Goal: Participate in discussion: Engage in conversation with other users on a specific topic

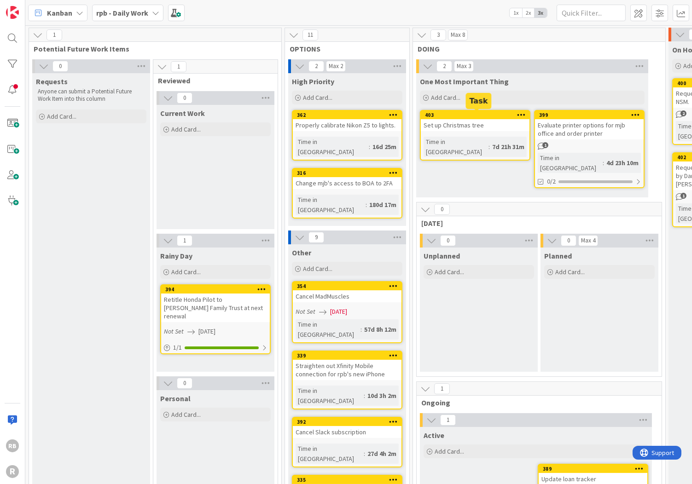
click at [469, 116] on div "403" at bounding box center [477, 115] width 105 height 6
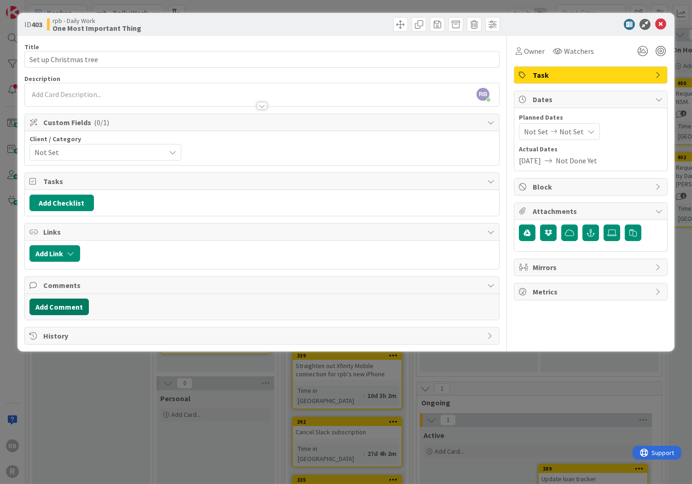
click at [60, 305] on button "Add Comment" at bounding box center [58, 307] width 59 height 17
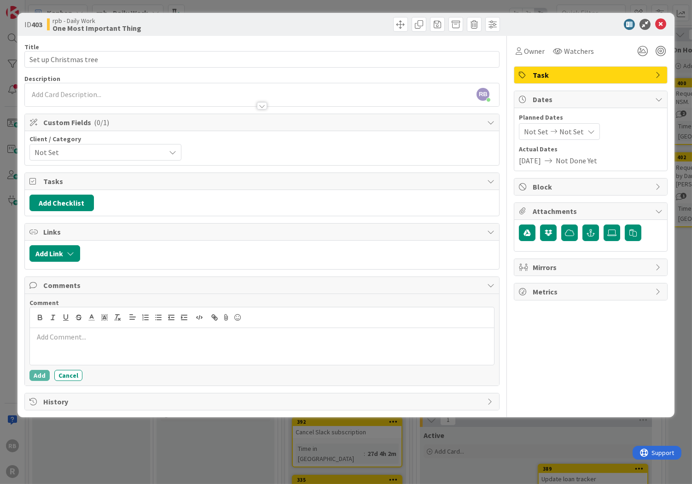
click at [88, 337] on p at bounding box center [262, 337] width 457 height 11
click at [94, 337] on p "Setup the tree and flluffed it out." at bounding box center [262, 337] width 457 height 11
click at [134, 335] on p "Setup the tree and fluffed it out." at bounding box center [262, 337] width 457 height 11
click at [38, 374] on button "Add" at bounding box center [39, 375] width 20 height 11
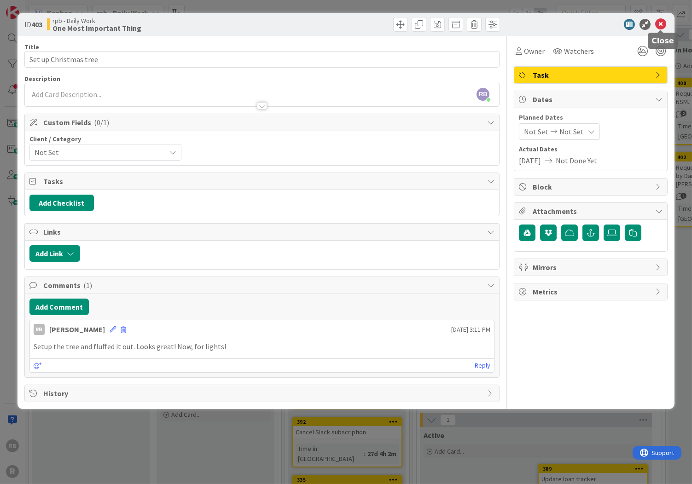
click at [661, 24] on icon at bounding box center [660, 24] width 11 height 11
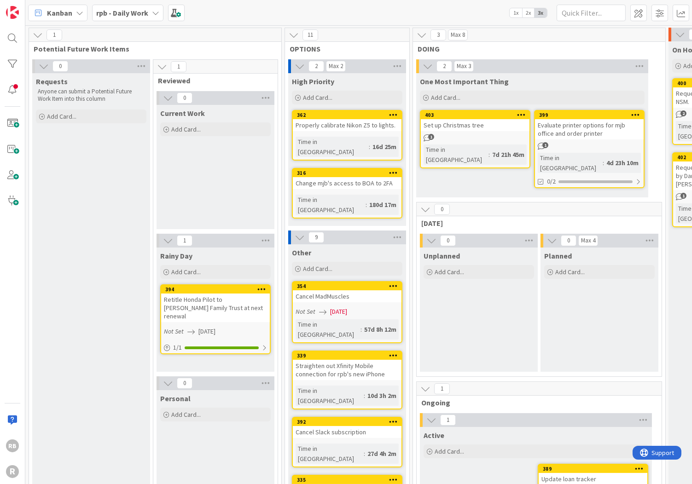
click at [594, 128] on div "Evaluate printer options for mjb office and order printer" at bounding box center [589, 129] width 109 height 20
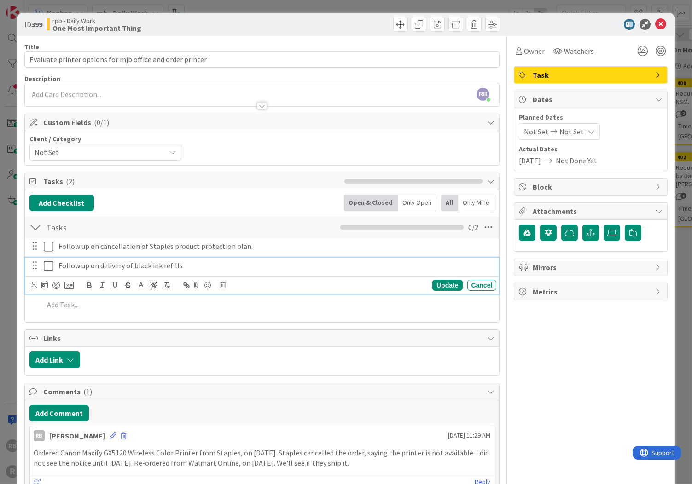
click at [47, 265] on icon at bounding box center [49, 266] width 10 height 11
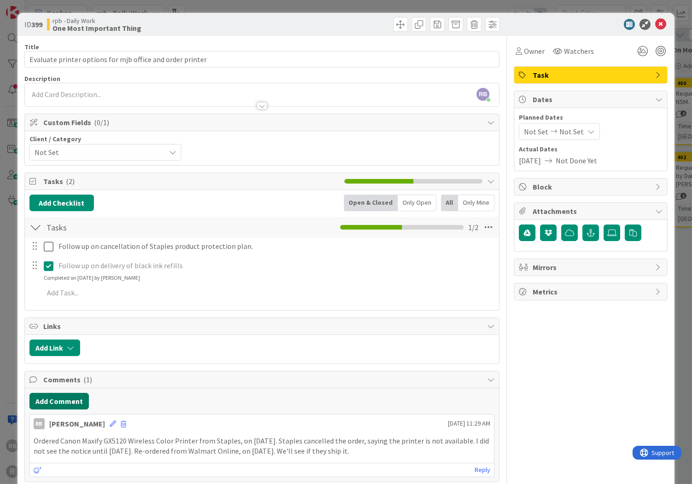
click at [64, 398] on button "Add Comment" at bounding box center [58, 401] width 59 height 17
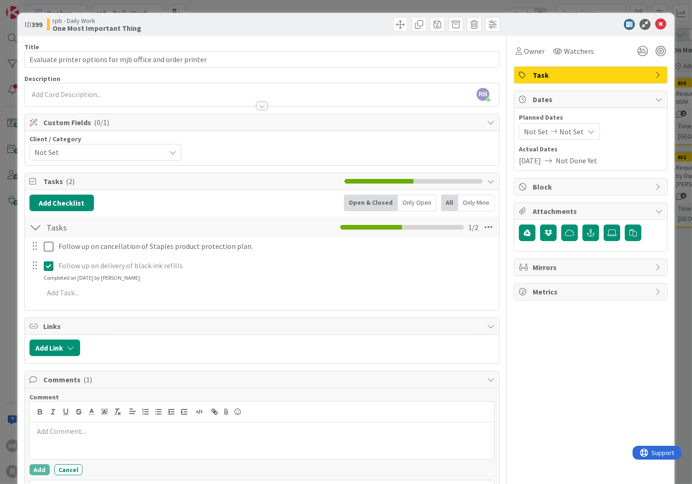
click at [61, 432] on p at bounding box center [262, 431] width 457 height 11
click at [40, 468] on button "Add" at bounding box center [39, 470] width 20 height 11
